Goal: Task Accomplishment & Management: Manage account settings

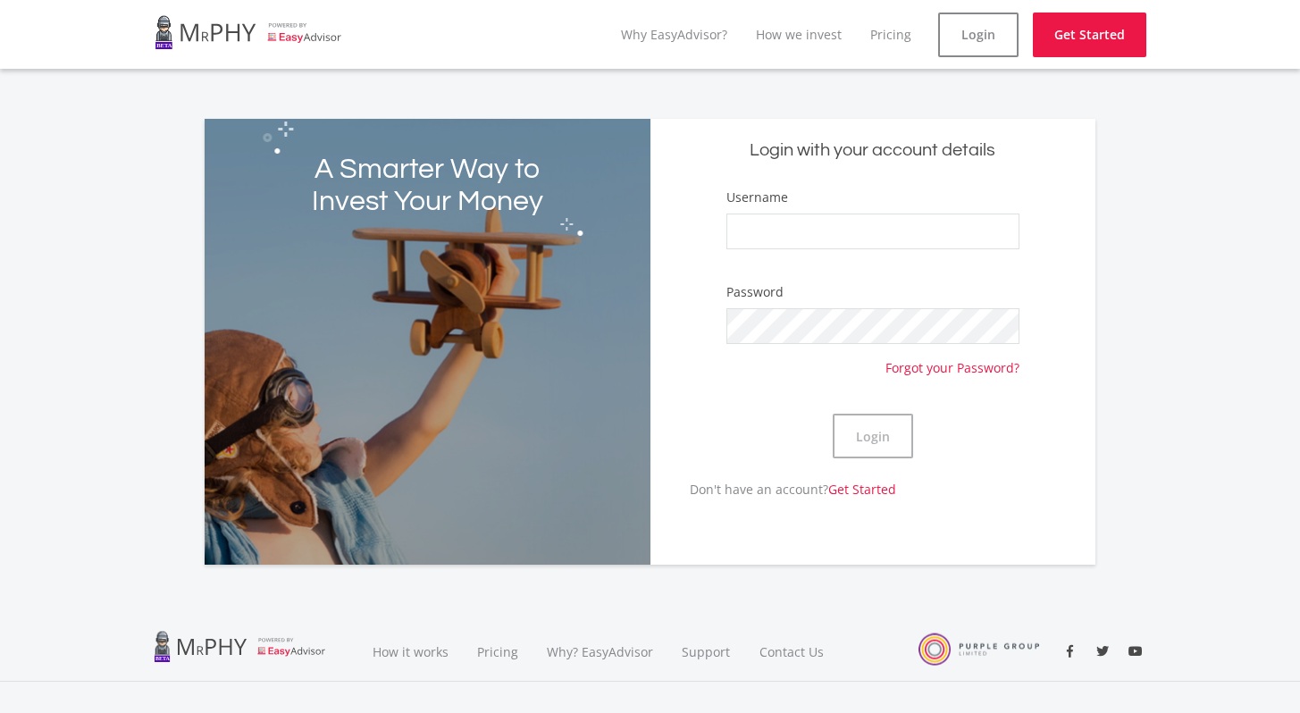
type input "MPLanga"
click at [894, 438] on button "Login" at bounding box center [873, 436] width 80 height 45
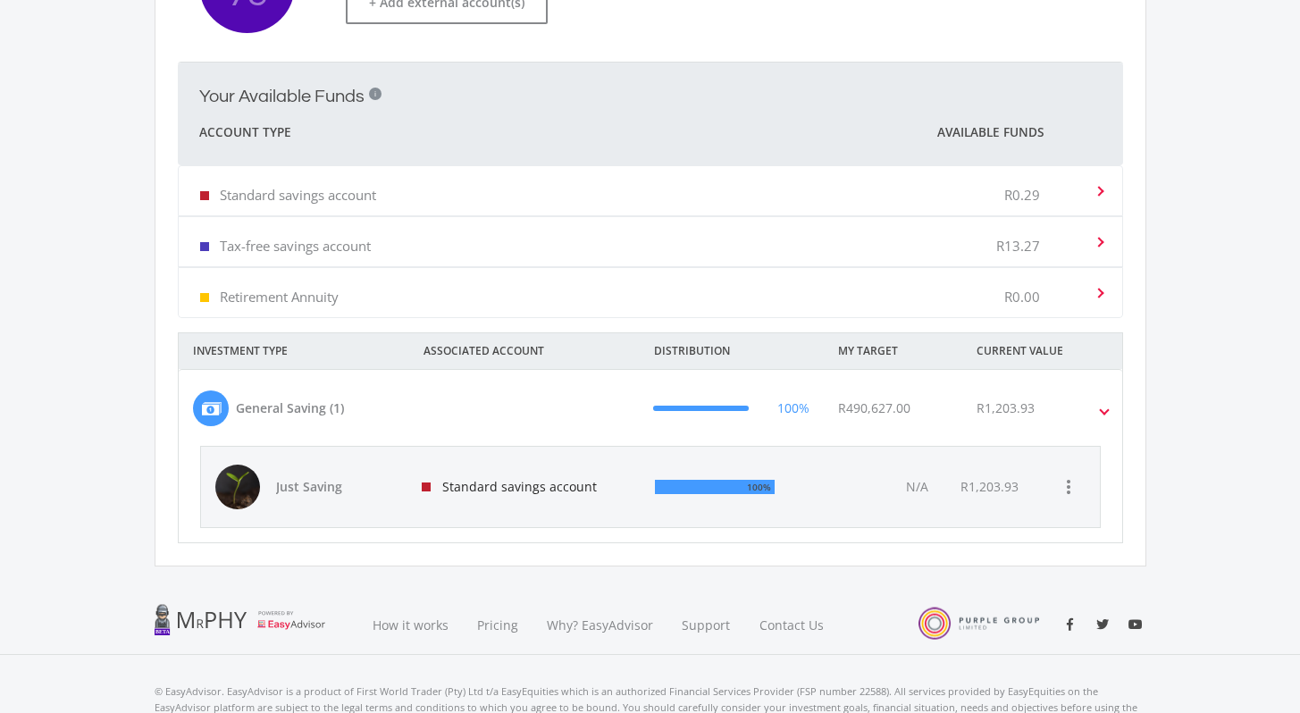
scroll to position [466, 0]
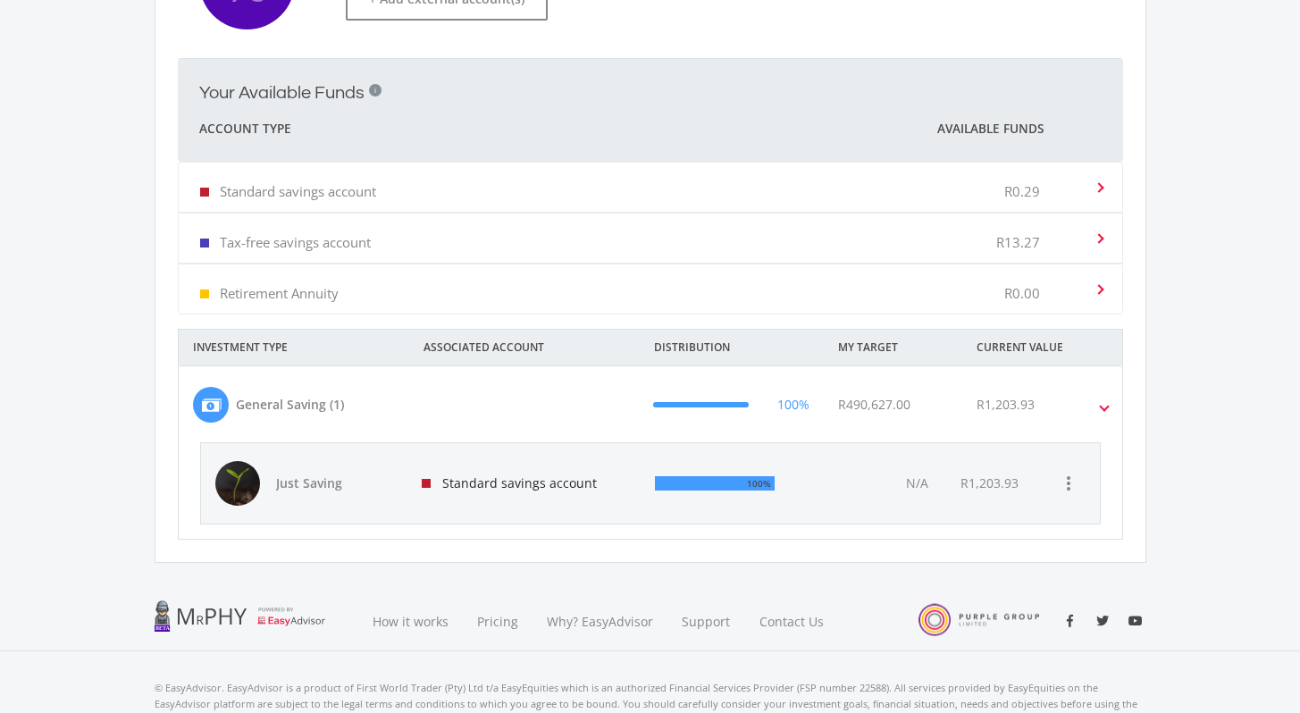
click at [794, 487] on div "100%" at bounding box center [728, 483] width 147 height 14
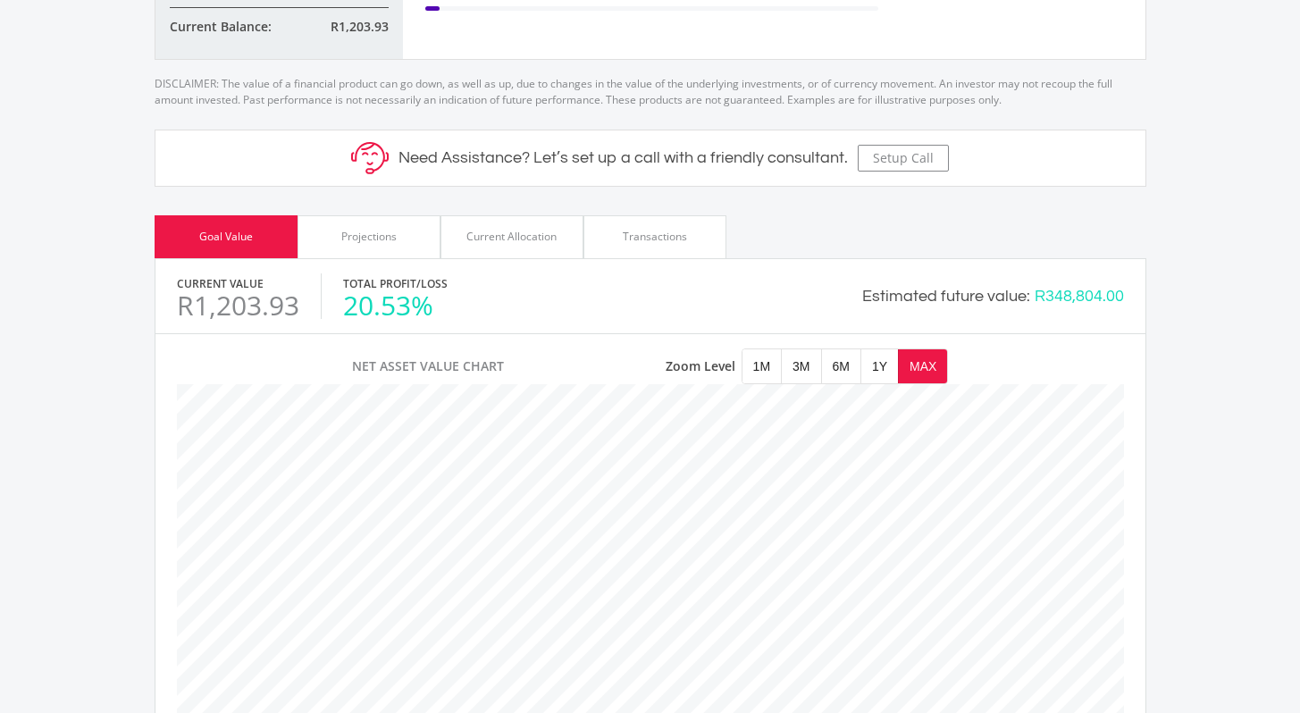
scroll to position [605, 0]
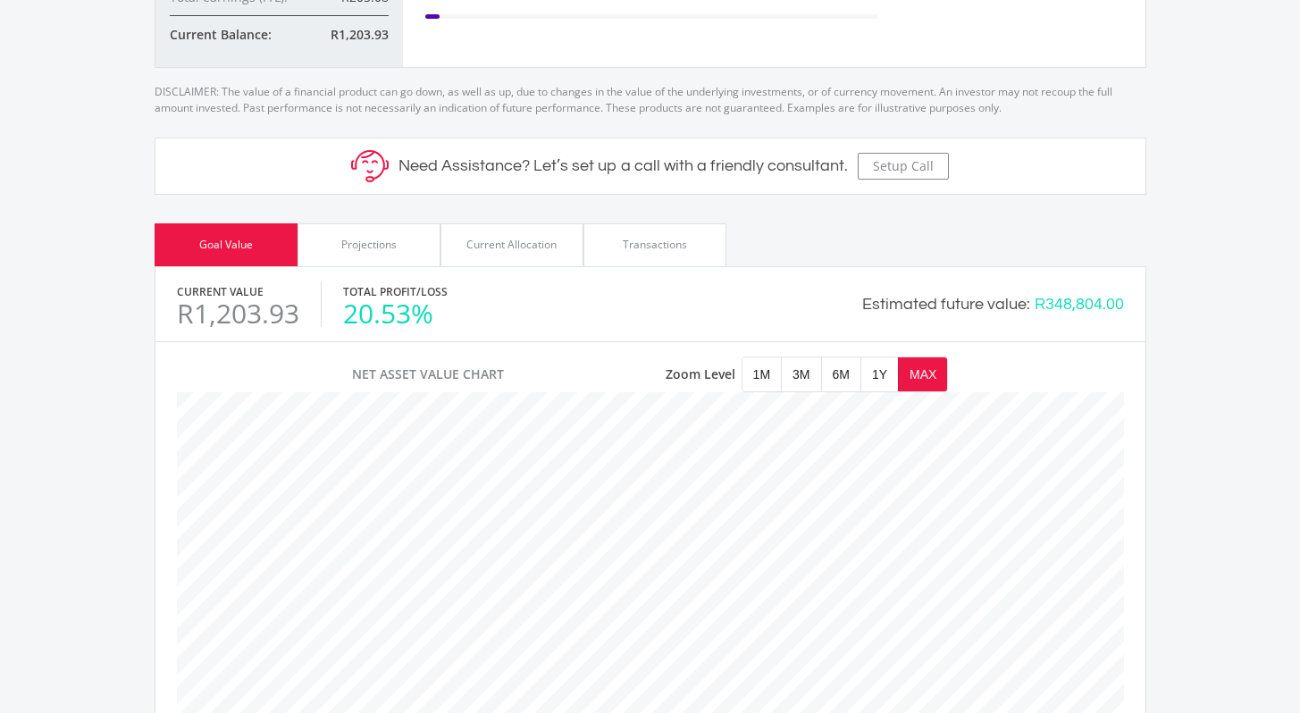
click at [354, 247] on div "Projections" at bounding box center [368, 245] width 55 height 16
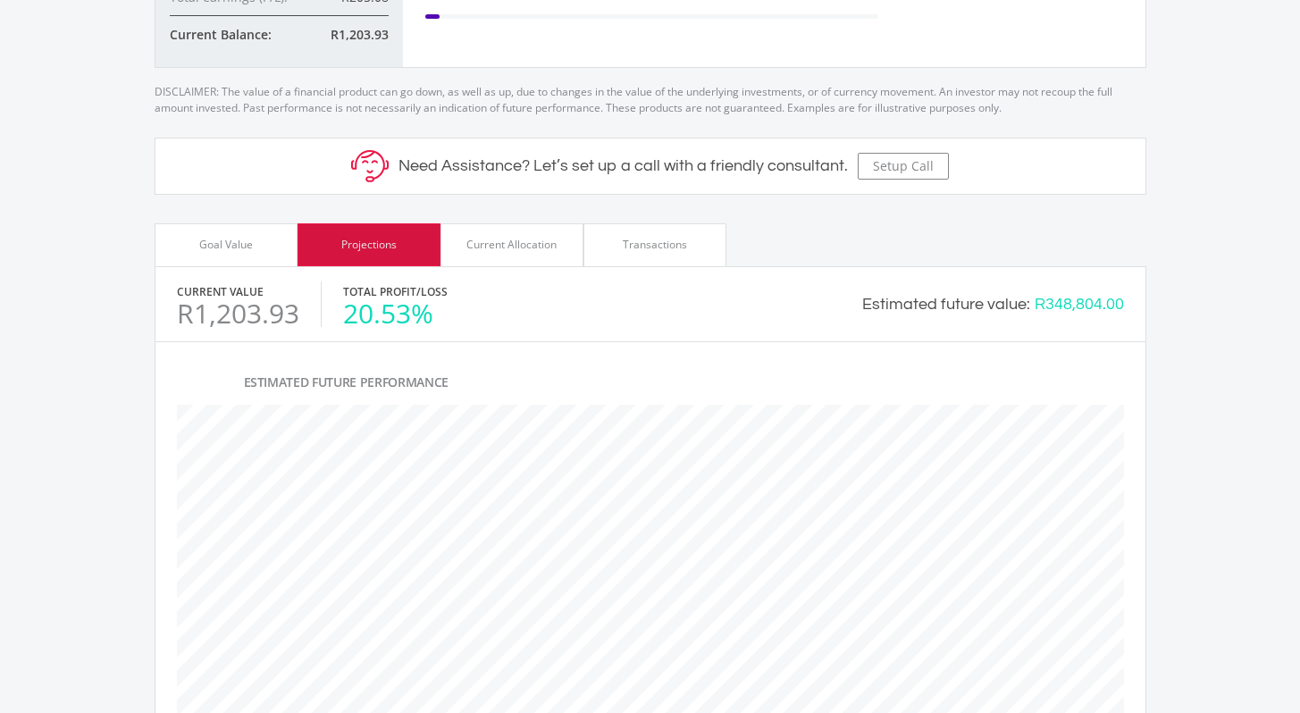
scroll to position [645, 990]
click at [499, 240] on div "Current Allocation" at bounding box center [511, 245] width 90 height 16
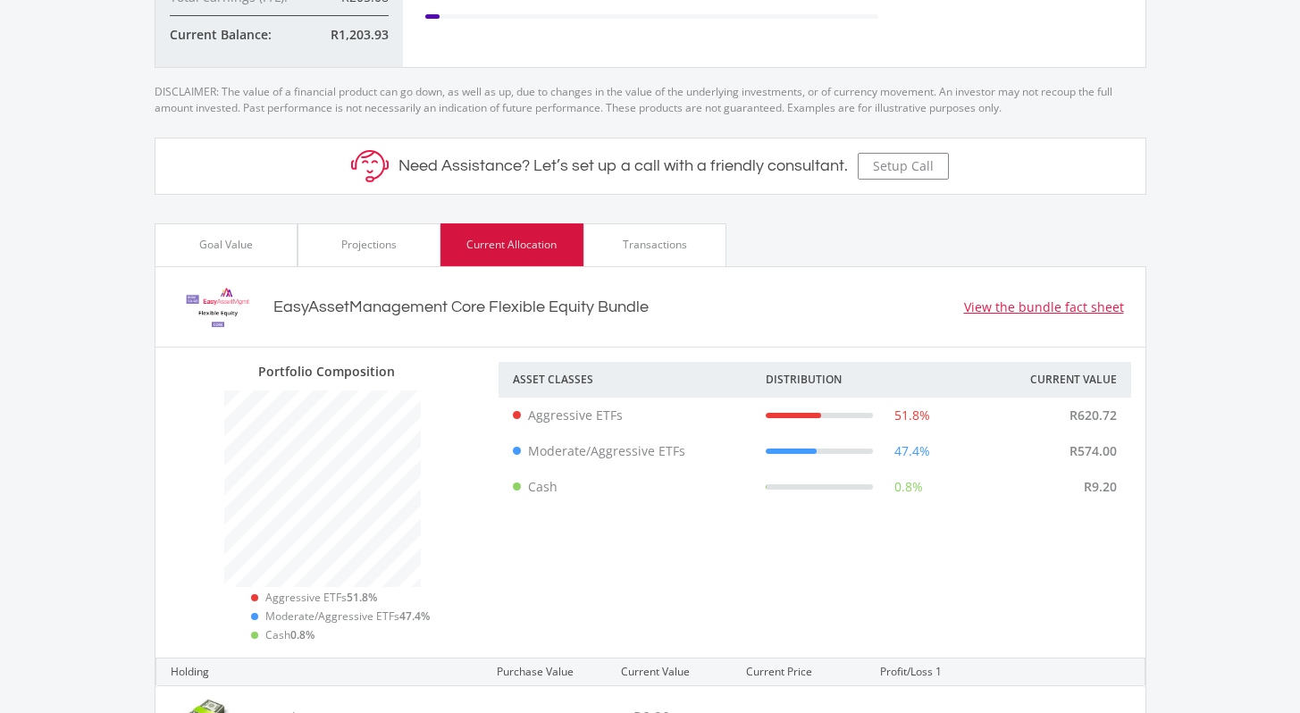
scroll to position [281, 330]
click at [1110, 311] on link "View the bundle fact sheet" at bounding box center [1044, 307] width 160 height 19
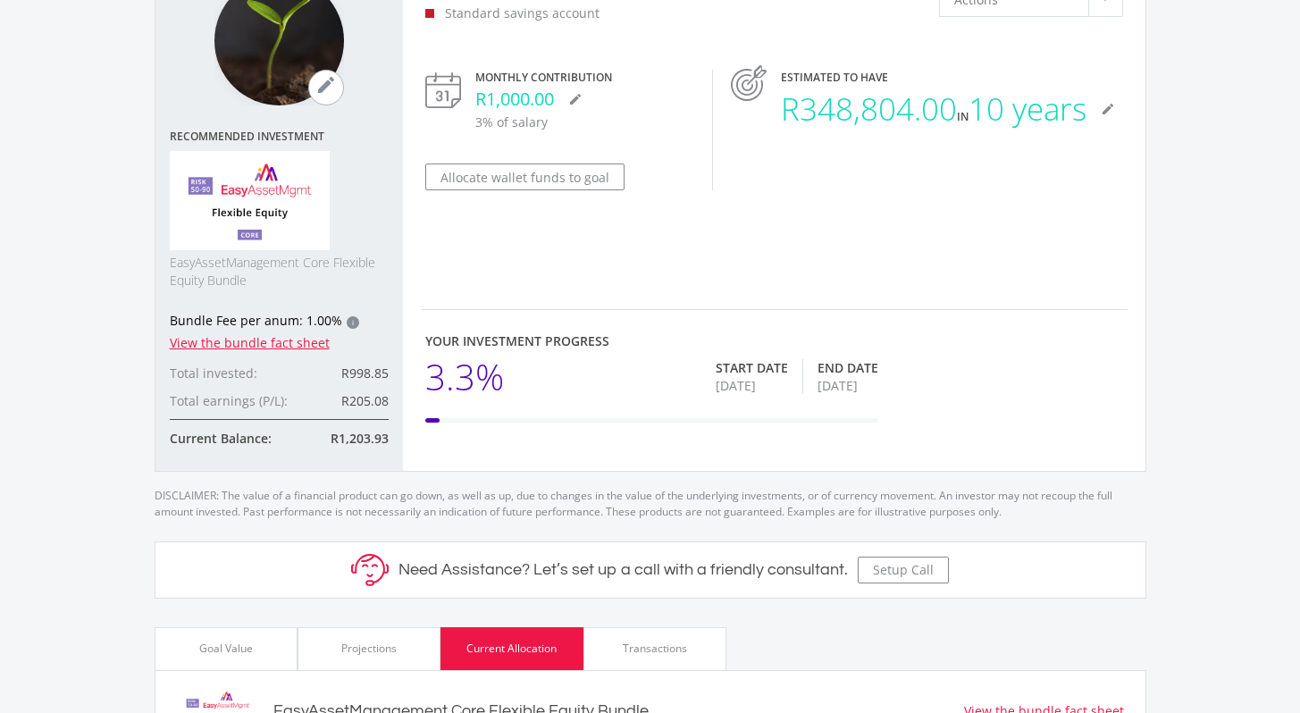
scroll to position [0, 0]
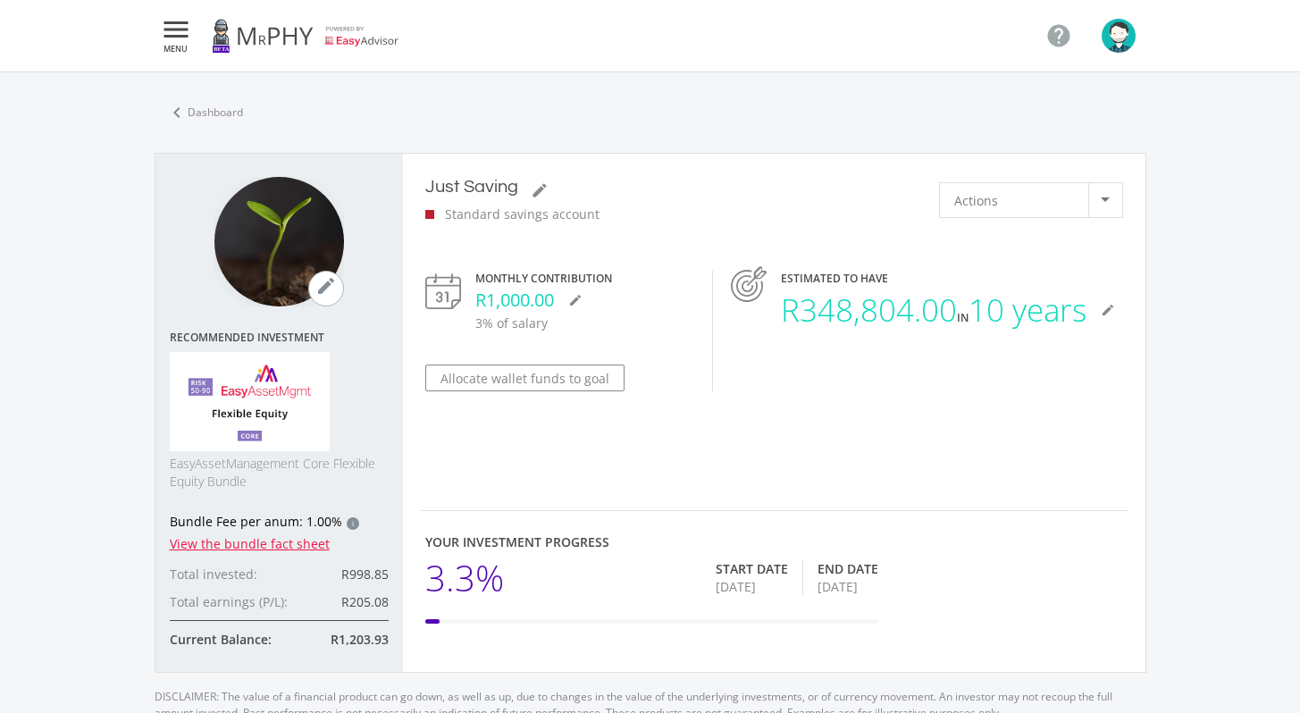
click at [164, 38] on icon "" at bounding box center [176, 29] width 32 height 21
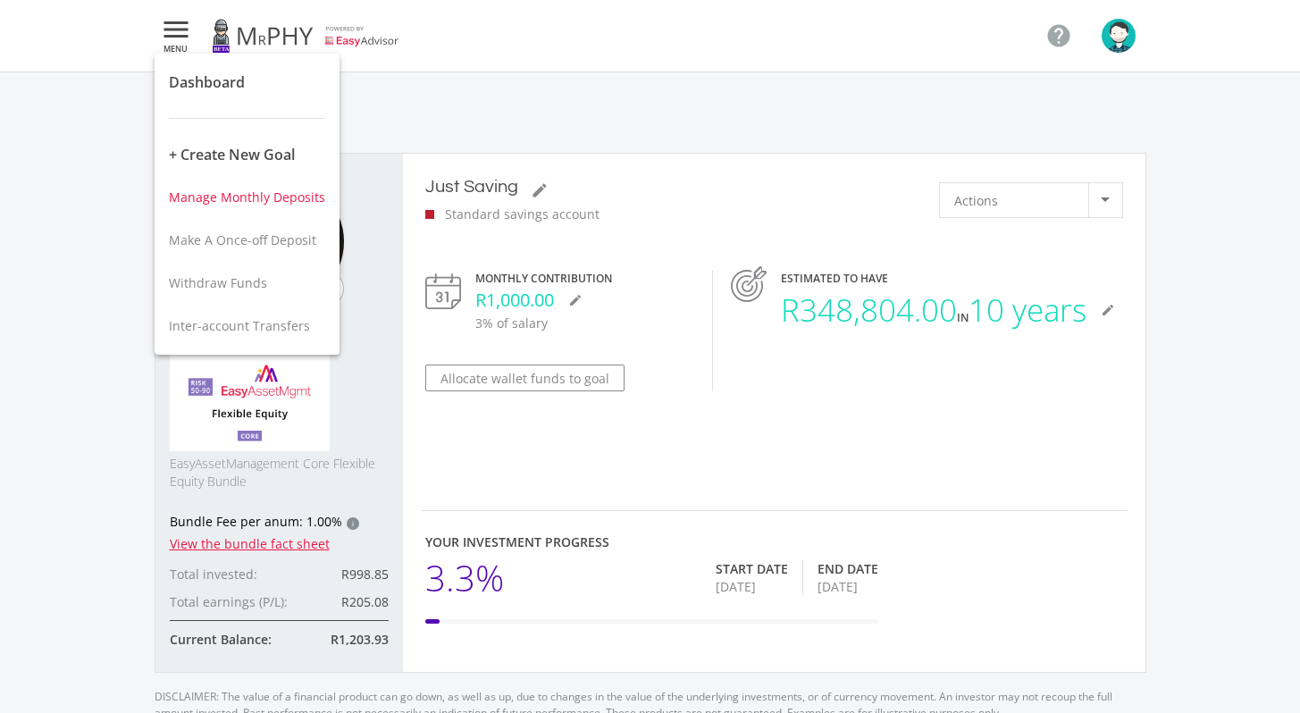
click at [265, 195] on span "Manage Monthly Deposits" at bounding box center [247, 197] width 156 height 17
